Goal: Task Accomplishment & Management: Use online tool/utility

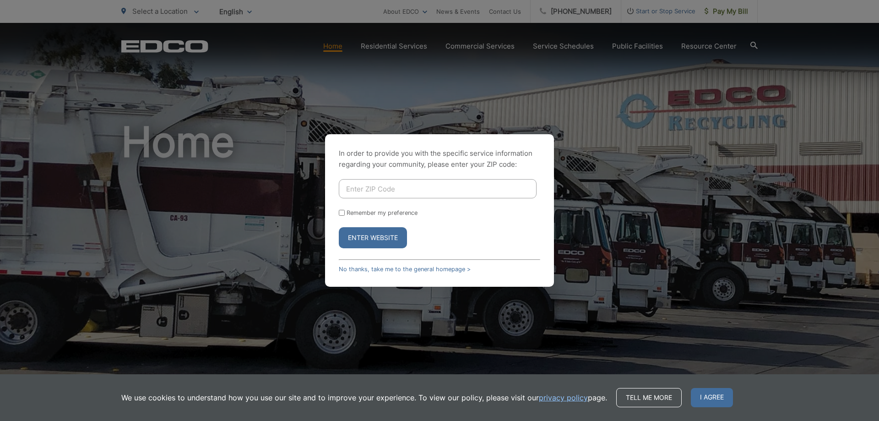
click at [382, 191] on input "Enter ZIP Code" at bounding box center [438, 188] width 198 height 19
type input "91942"
click at [339, 227] on button "Enter Website" at bounding box center [373, 237] width 68 height 21
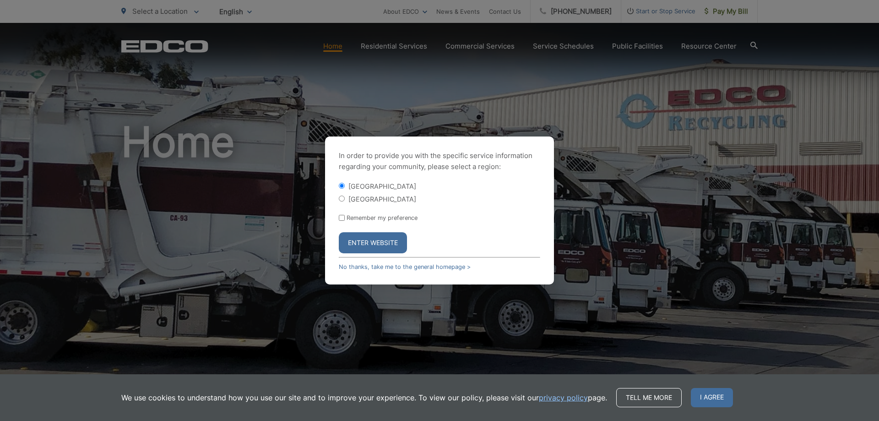
click at [378, 237] on button "Enter Website" at bounding box center [373, 242] width 68 height 21
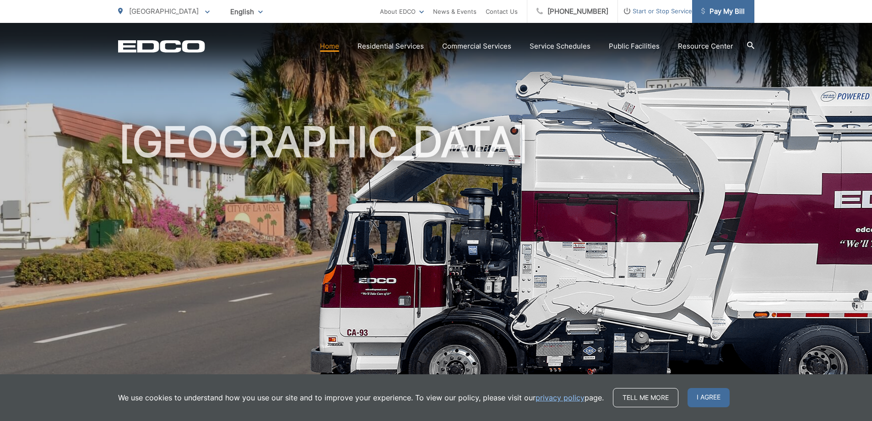
click at [738, 10] on span "Pay My Bill" at bounding box center [722, 11] width 43 height 11
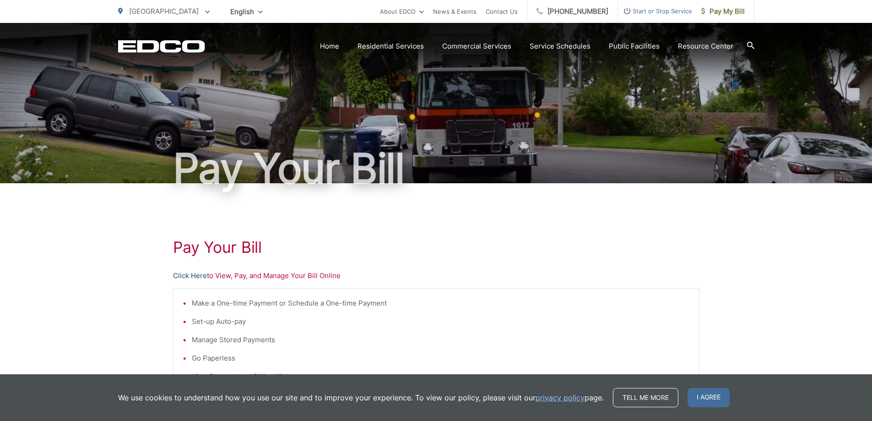
click at [203, 272] on link "Click Here" at bounding box center [190, 275] width 34 height 11
